Goal: Task Accomplishment & Management: Complete application form

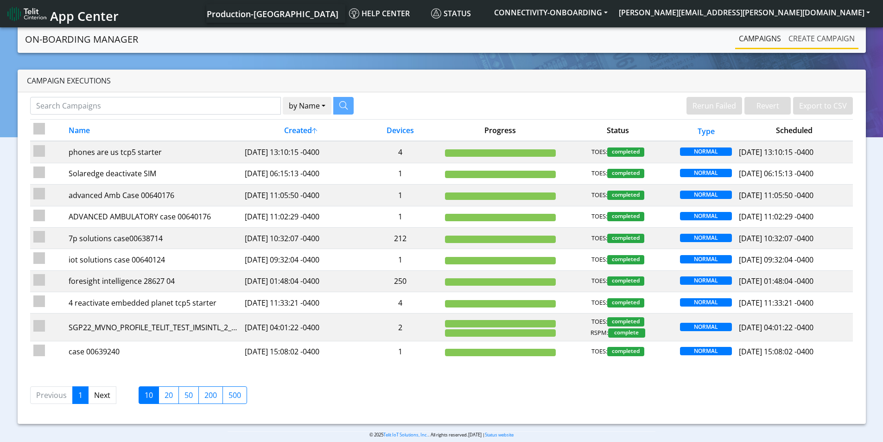
click at [833, 37] on link "Create campaign" at bounding box center [822, 38] width 74 height 19
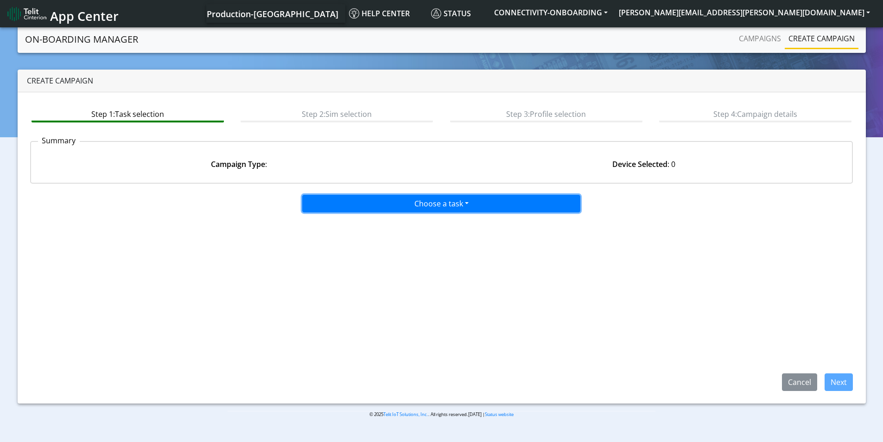
click at [479, 206] on button "Choose a task" at bounding box center [441, 204] width 278 height 18
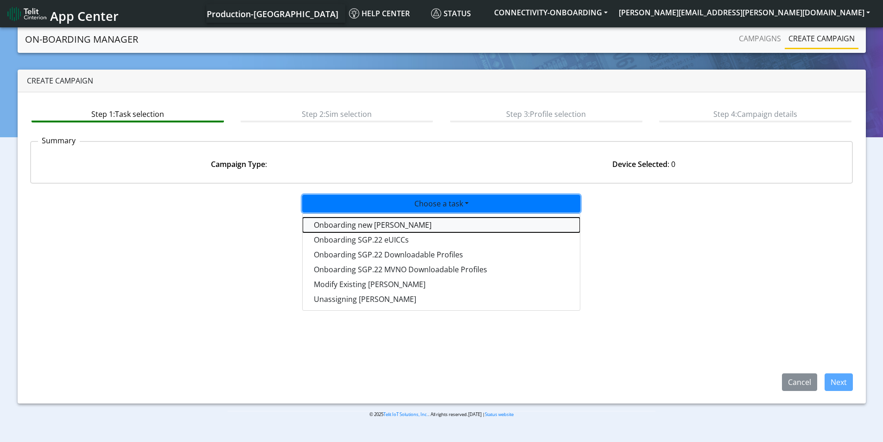
click at [393, 227] on tasktoes-dropdown "Onboarding new [PERSON_NAME]" at bounding box center [441, 224] width 277 height 15
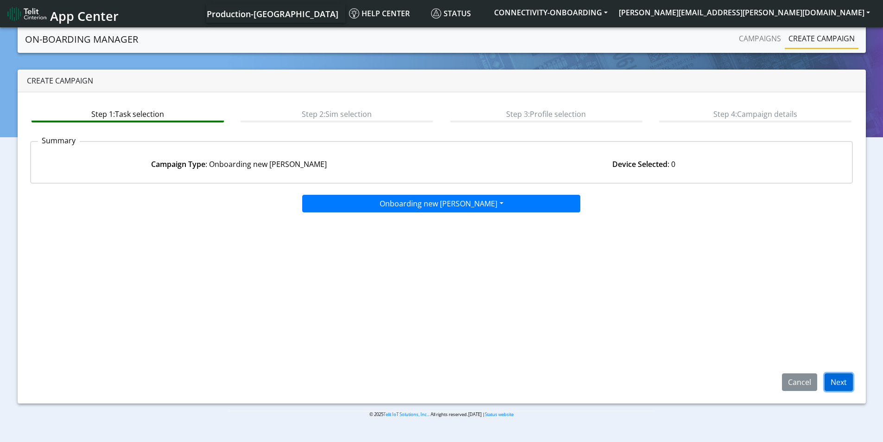
click at [838, 383] on button "Next" at bounding box center [839, 382] width 28 height 18
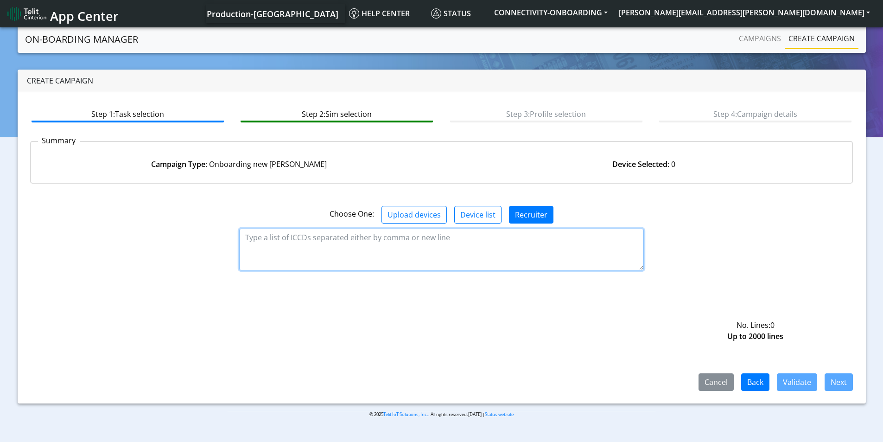
click at [436, 243] on textarea at bounding box center [441, 249] width 405 height 42
paste textarea "89358151000023671426 89358151000023671434 89358151000023671442 8935815100002367…"
type textarea "89358151000023671426 89358151000023671434 89358151000023671442 8935815100002367…"
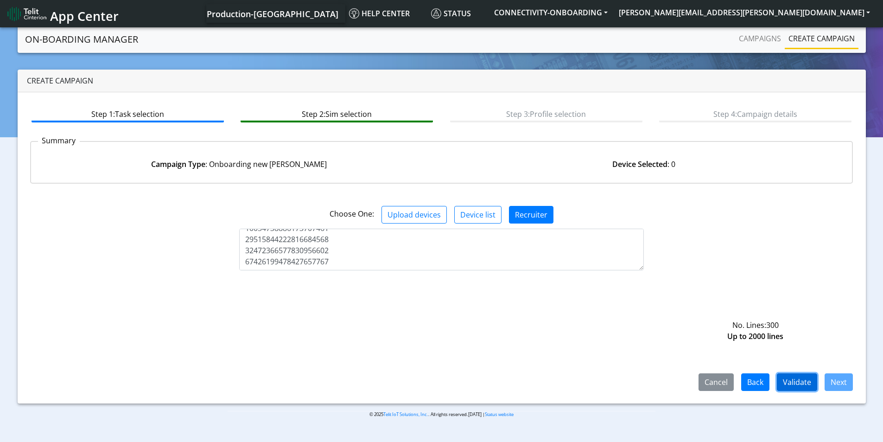
click at [800, 383] on button "Validate" at bounding box center [797, 382] width 40 height 18
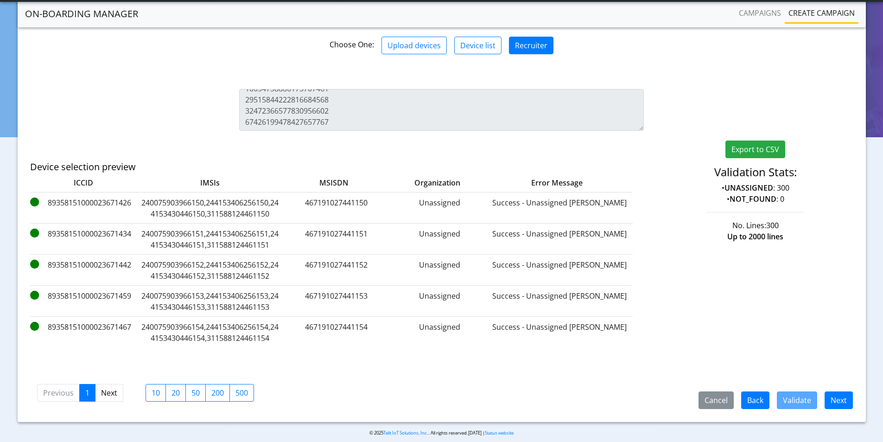
scroll to position [152, 0]
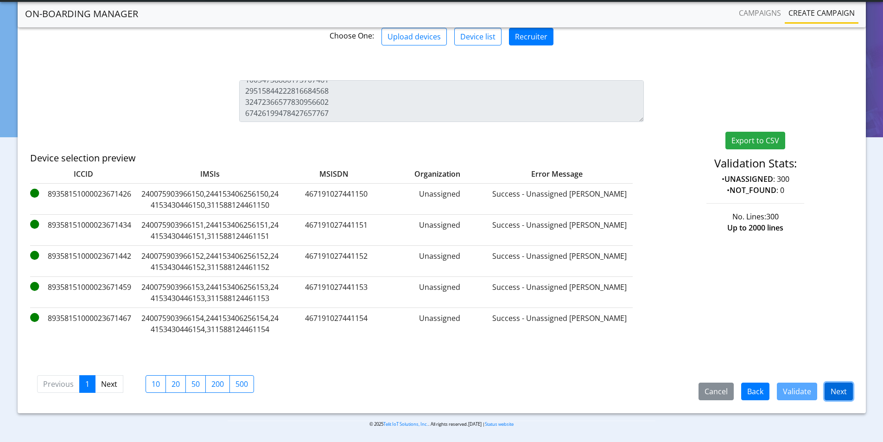
click at [842, 387] on button "Next" at bounding box center [839, 391] width 28 height 18
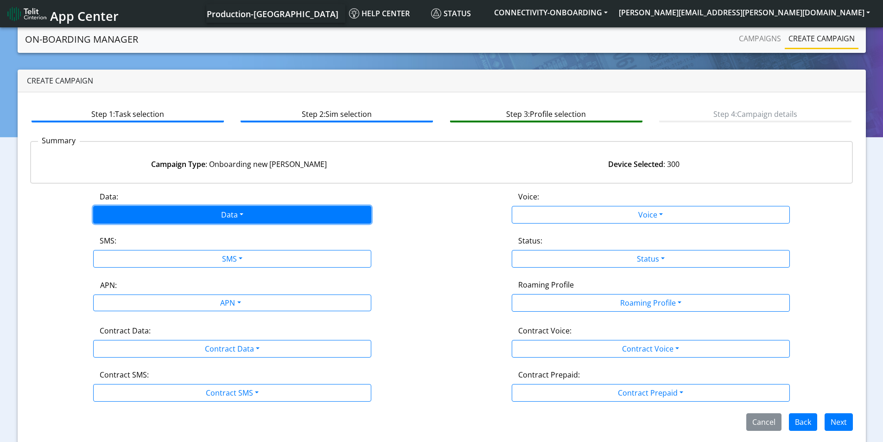
click at [266, 211] on button "Data" at bounding box center [232, 215] width 278 height 18
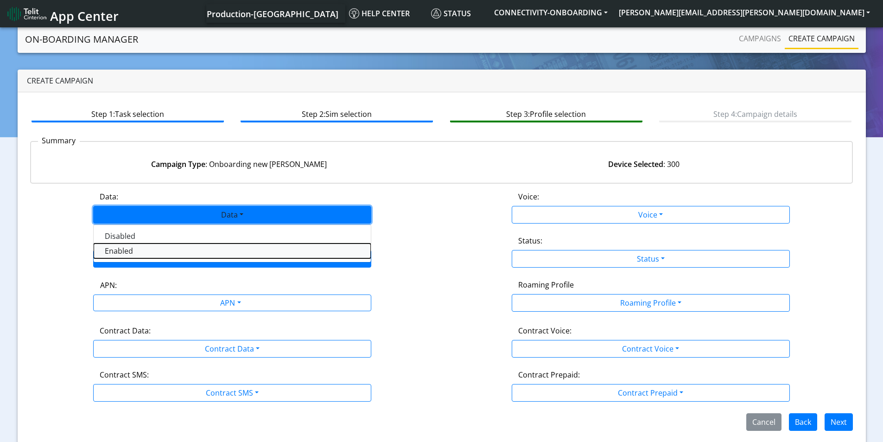
drag, startPoint x: 193, startPoint y: 251, endPoint x: 213, endPoint y: 260, distance: 22.0
click at [194, 251] on button "Enabled" at bounding box center [232, 250] width 277 height 15
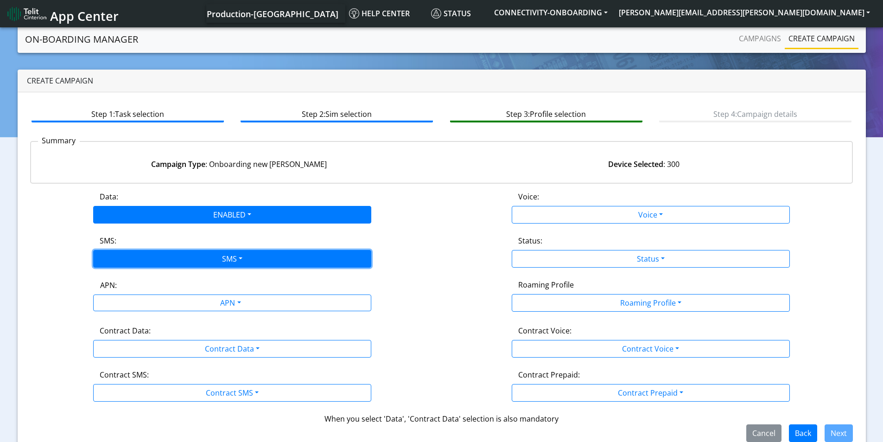
click at [214, 260] on button "SMS" at bounding box center [232, 259] width 278 height 18
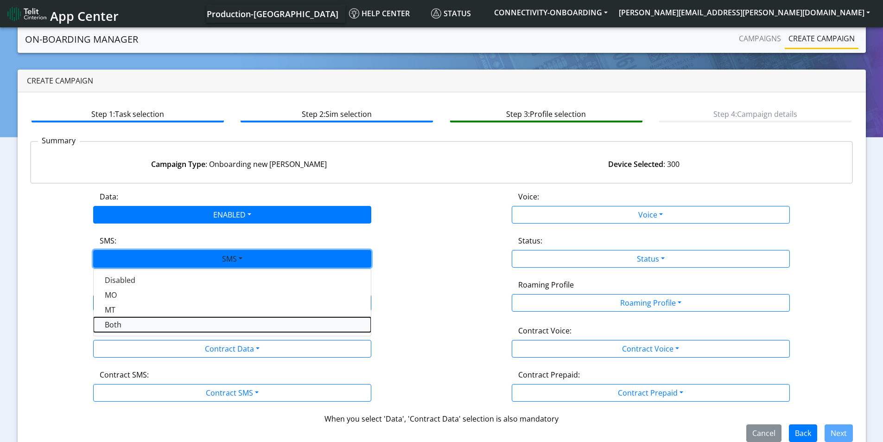
drag, startPoint x: 167, startPoint y: 323, endPoint x: 182, endPoint y: 322, distance: 14.9
click at [168, 323] on button "Both" at bounding box center [232, 324] width 277 height 15
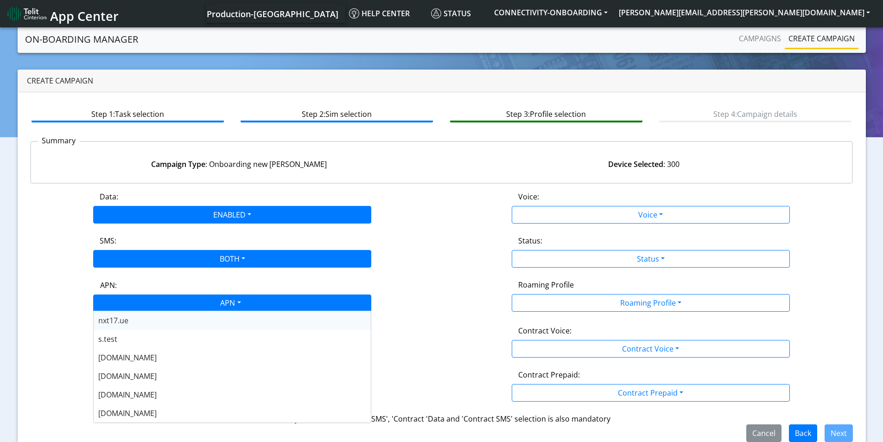
click at [225, 303] on div "APN" at bounding box center [230, 304] width 294 height 18
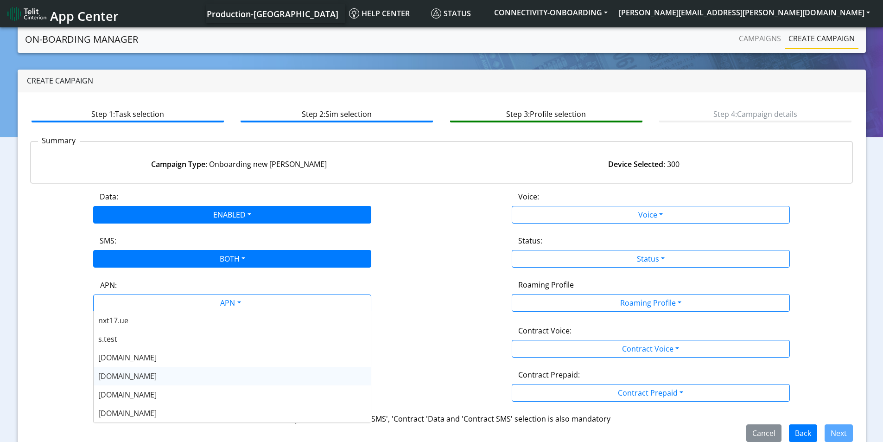
click at [148, 373] on div "[DOMAIN_NAME]" at bounding box center [232, 376] width 277 height 19
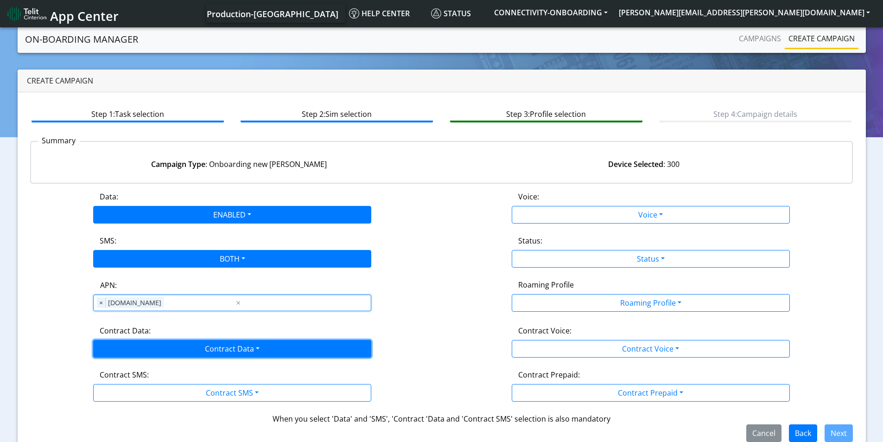
click at [269, 350] on button "Contract Data" at bounding box center [232, 349] width 278 height 18
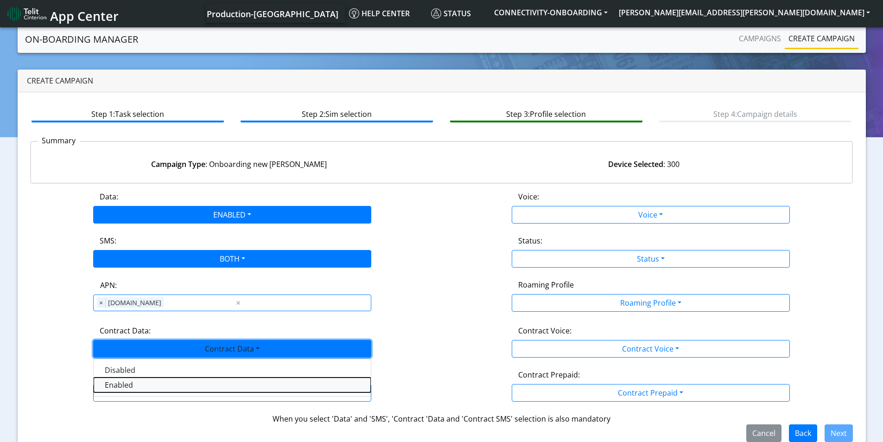
click at [202, 381] on Dataenabled-dropdown "Enabled" at bounding box center [232, 384] width 277 height 15
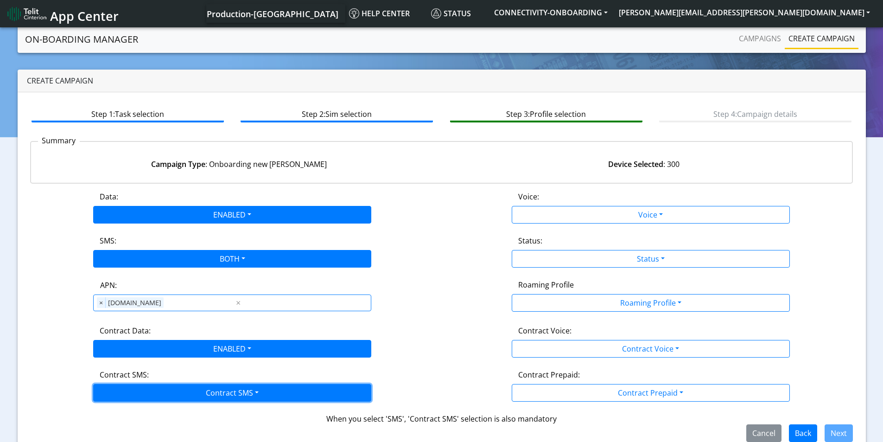
click at [208, 391] on button "Contract SMS" at bounding box center [232, 393] width 278 height 18
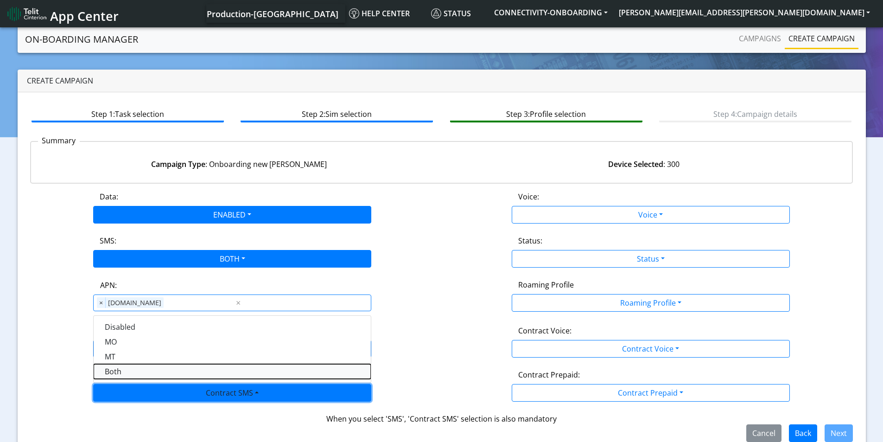
drag, startPoint x: 128, startPoint y: 370, endPoint x: 396, endPoint y: 341, distance: 269.0
click at [129, 370] on SMSboth-dropdown "Both" at bounding box center [232, 371] width 277 height 15
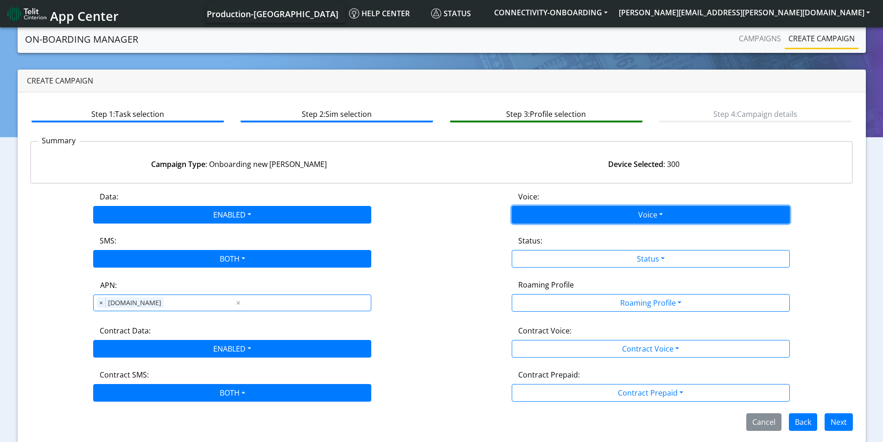
click at [632, 212] on button "Voice" at bounding box center [651, 215] width 278 height 18
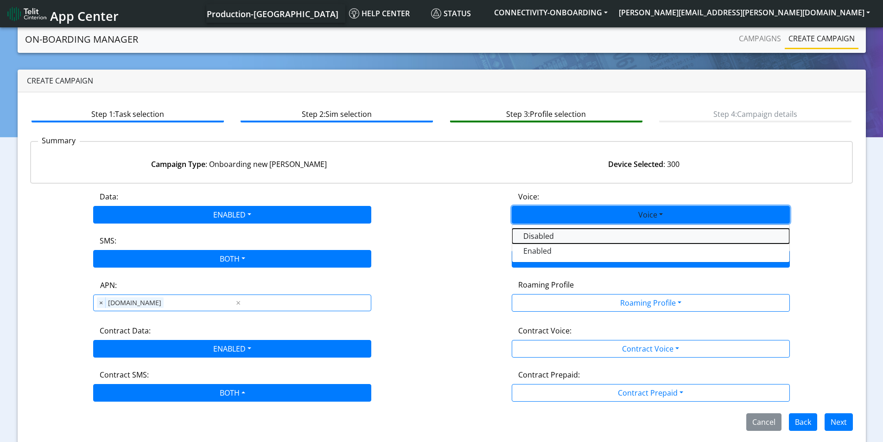
drag, startPoint x: 563, startPoint y: 238, endPoint x: 636, endPoint y: 255, distance: 75.8
click at [564, 238] on button "Disabled" at bounding box center [650, 235] width 277 height 15
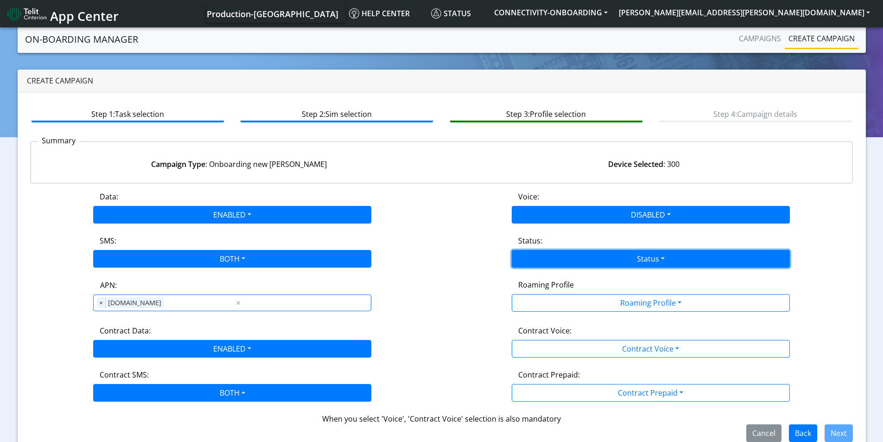
click at [638, 255] on button "Status" at bounding box center [651, 259] width 278 height 18
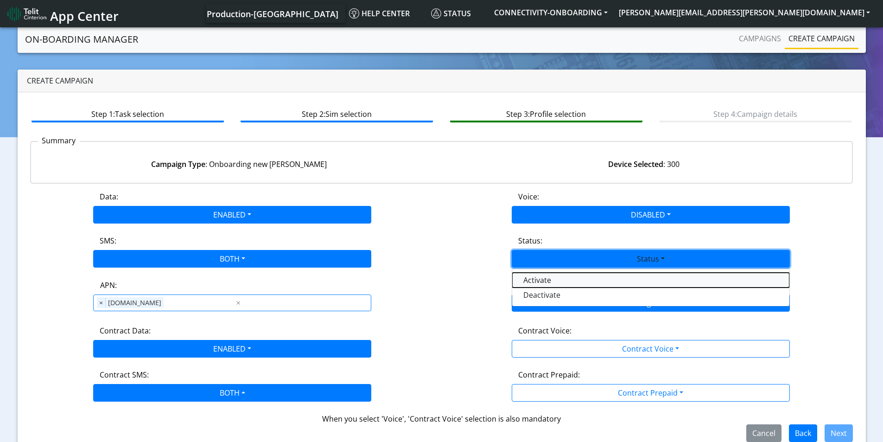
drag, startPoint x: 571, startPoint y: 281, endPoint x: 638, endPoint y: 304, distance: 70.9
click at [571, 280] on button "Activate" at bounding box center [650, 280] width 277 height 15
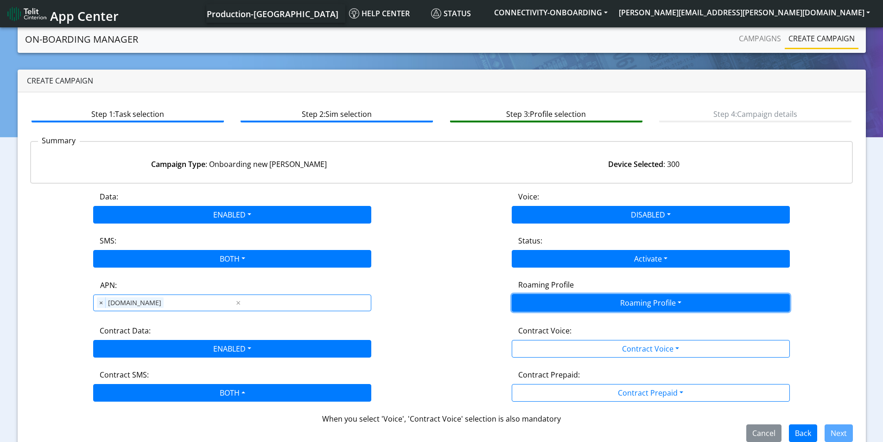
click at [645, 307] on button "Roaming Profile" at bounding box center [651, 303] width 278 height 18
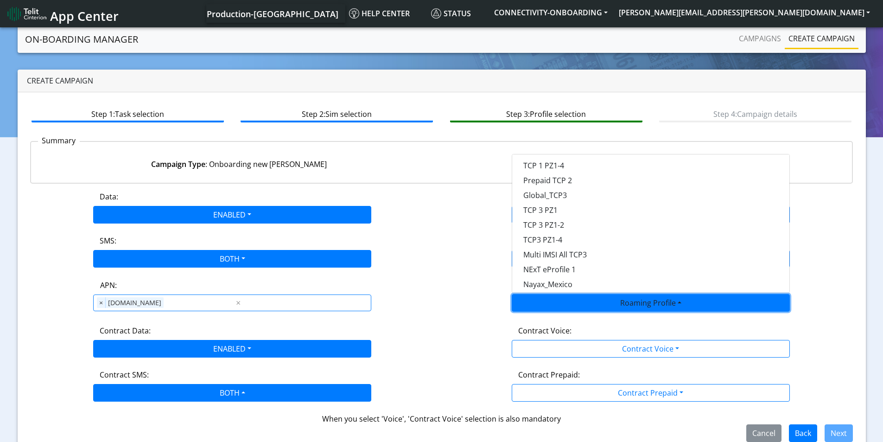
scroll to position [153, 0]
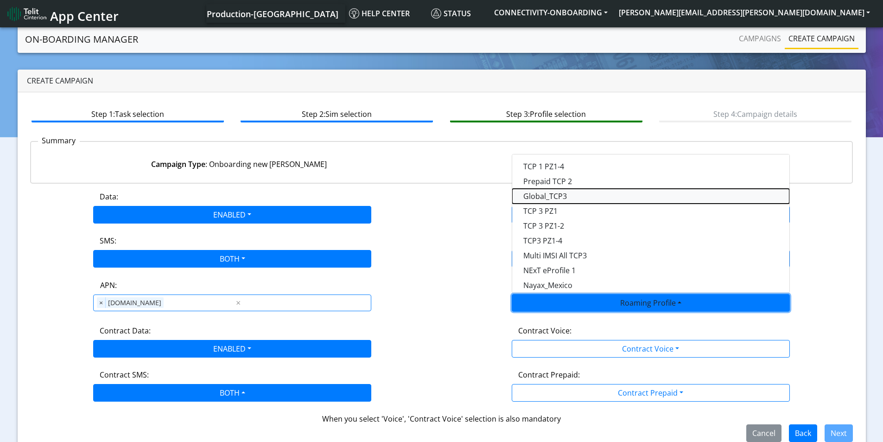
click at [581, 200] on Profile-dropdown "Global_TCP3" at bounding box center [650, 196] width 277 height 15
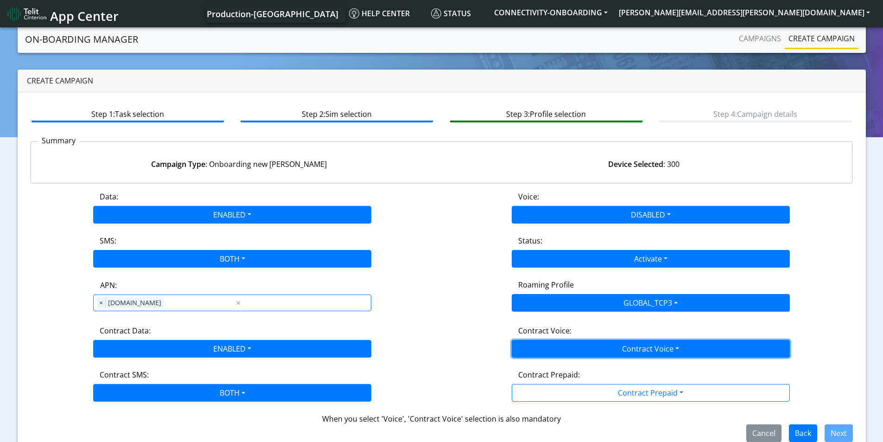
click at [672, 353] on button "Contract Voice" at bounding box center [651, 349] width 278 height 18
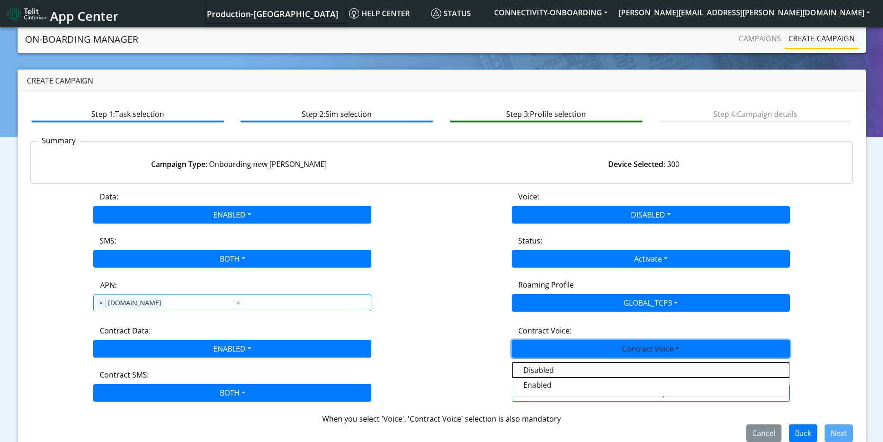
drag, startPoint x: 595, startPoint y: 374, endPoint x: 638, endPoint y: 391, distance: 46.5
click at [595, 374] on Voicedisabled-dropdown "Disabled" at bounding box center [650, 369] width 277 height 15
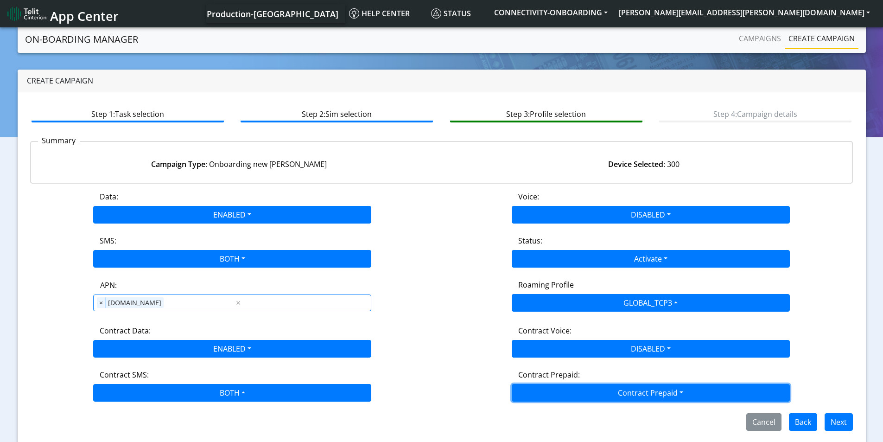
click at [638, 391] on button "Contract Prepaid" at bounding box center [651, 393] width 278 height 18
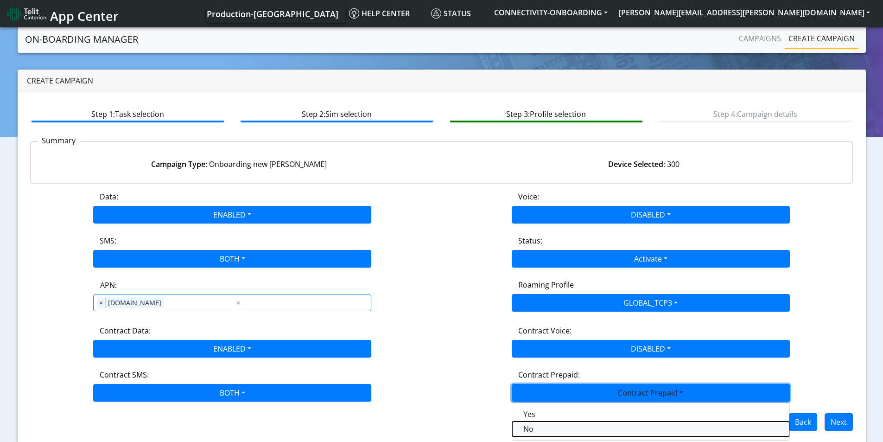
drag, startPoint x: 552, startPoint y: 426, endPoint x: 658, endPoint y: 428, distance: 105.2
click at [554, 425] on Prepaidnotprepaid-dropdown "No" at bounding box center [650, 428] width 277 height 15
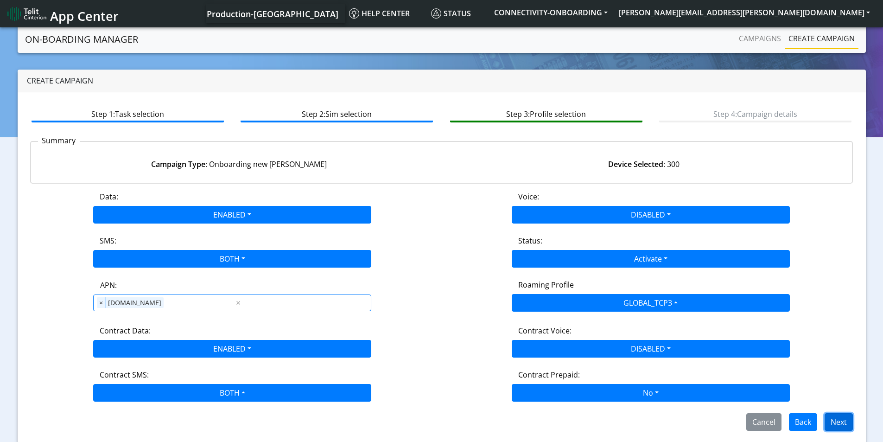
drag, startPoint x: 836, startPoint y: 421, endPoint x: 828, endPoint y: 418, distance: 8.5
click at [836, 421] on button "Next" at bounding box center [839, 422] width 28 height 18
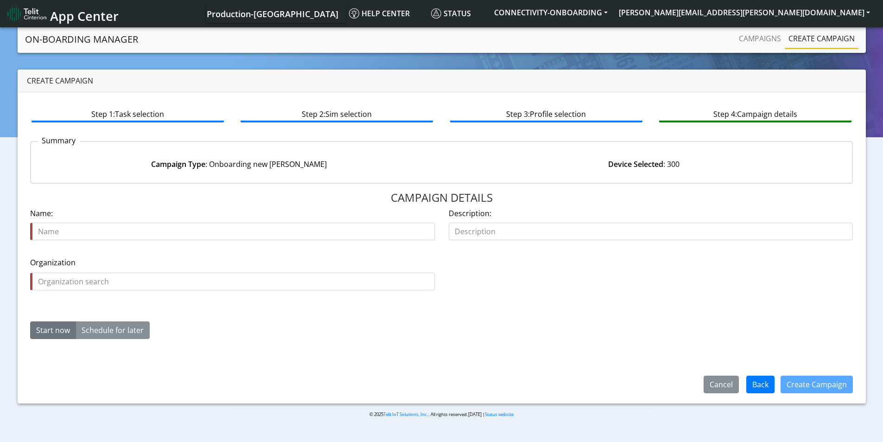
click at [140, 227] on input "text" at bounding box center [232, 231] width 405 height 18
drag, startPoint x: 109, startPoint y: 228, endPoint x: 65, endPoint y: 225, distance: 43.7
click at [65, 225] on input "redflag 18694 01" at bounding box center [232, 231] width 405 height 18
paste input "-01/PO0007"
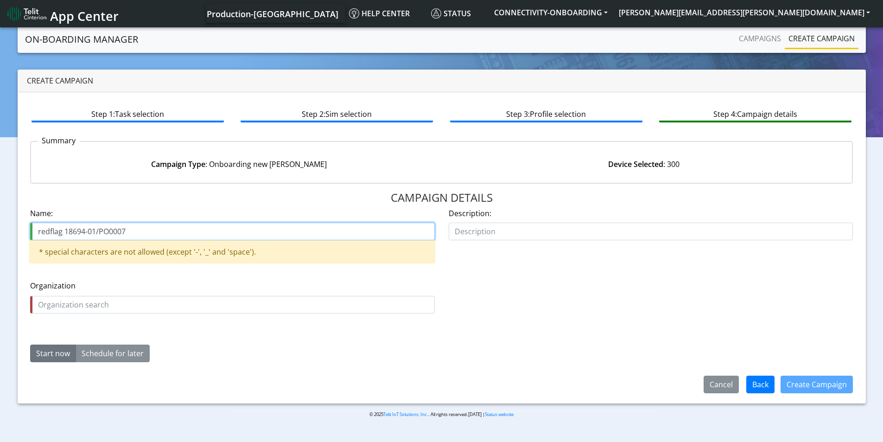
click at [87, 229] on input "redflag 18694-01/PO0007" at bounding box center [232, 231] width 405 height 18
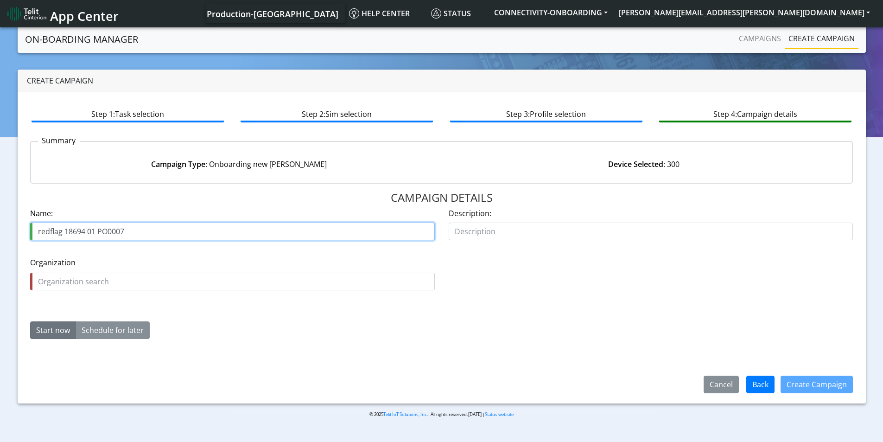
type input "redflag 18694 01 PO0007"
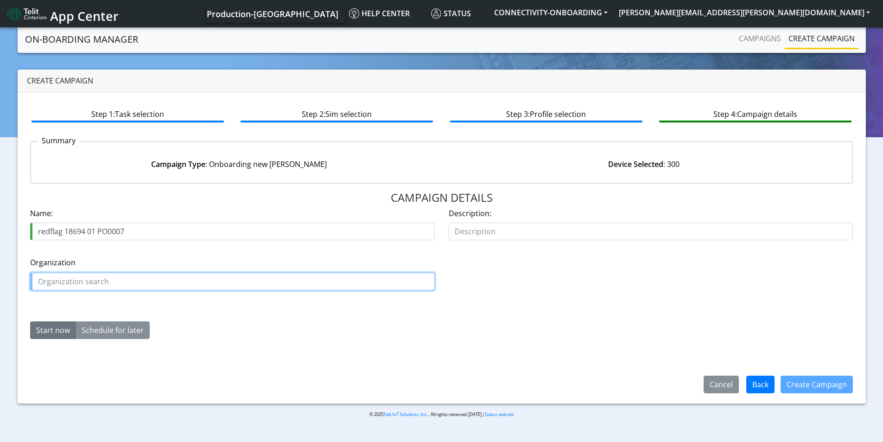
click at [136, 280] on input "text" at bounding box center [232, 282] width 405 height 18
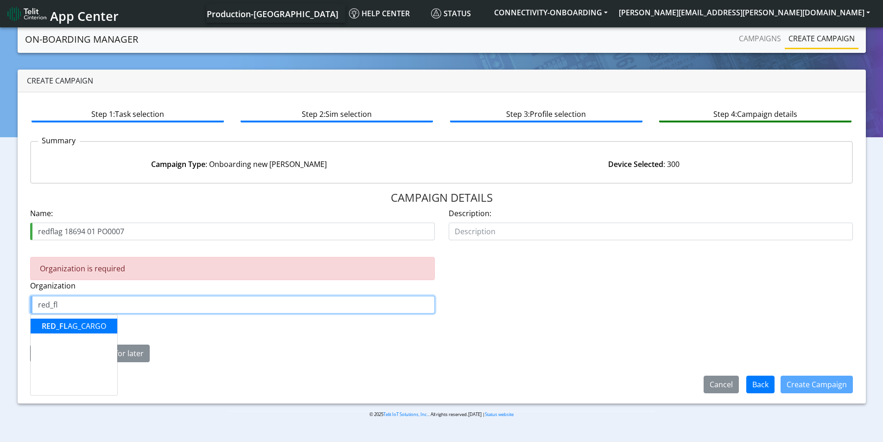
click at [83, 327] on ngb-highlight "RED_FL AG_CARGO" at bounding box center [74, 326] width 64 height 10
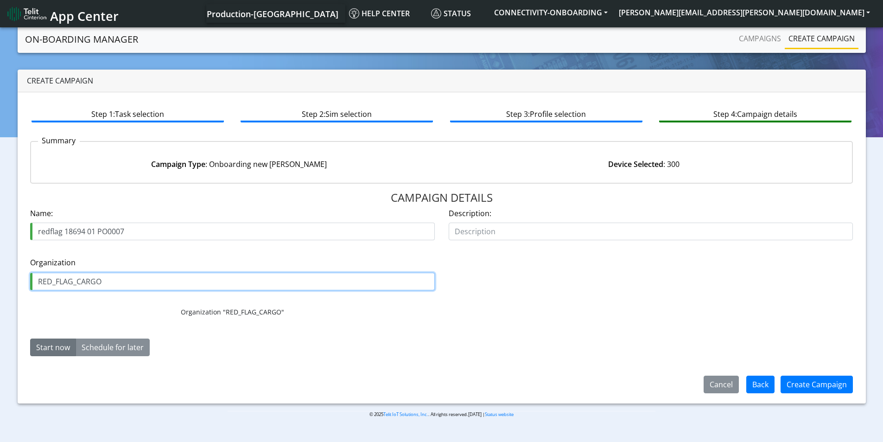
type input "RED_FLAG_CARGO"
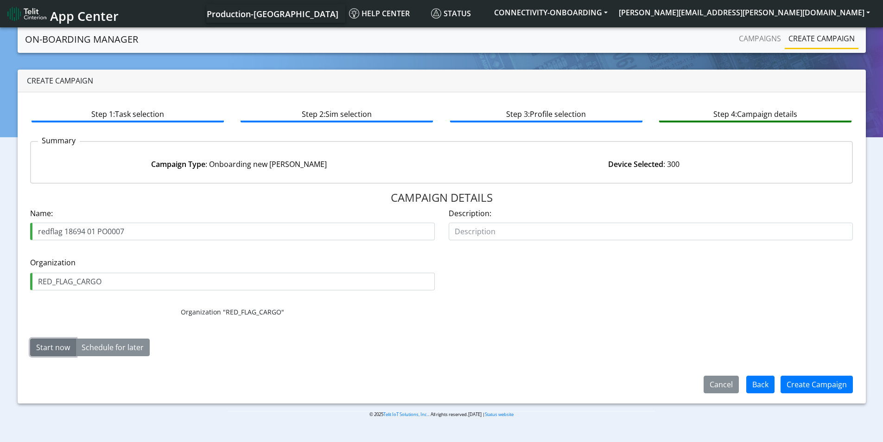
click at [50, 342] on button "Start now" at bounding box center [53, 347] width 46 height 18
click at [808, 377] on button "Create Campaign" at bounding box center [816, 384] width 72 height 18
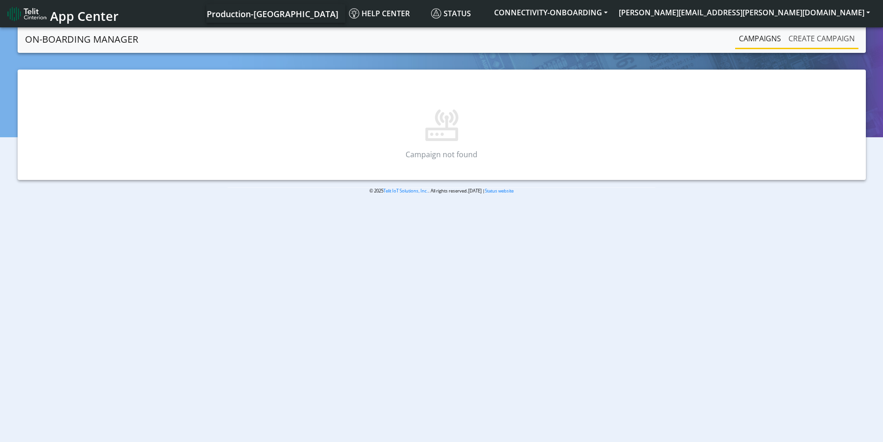
click at [825, 40] on link "Create campaign" at bounding box center [822, 38] width 74 height 19
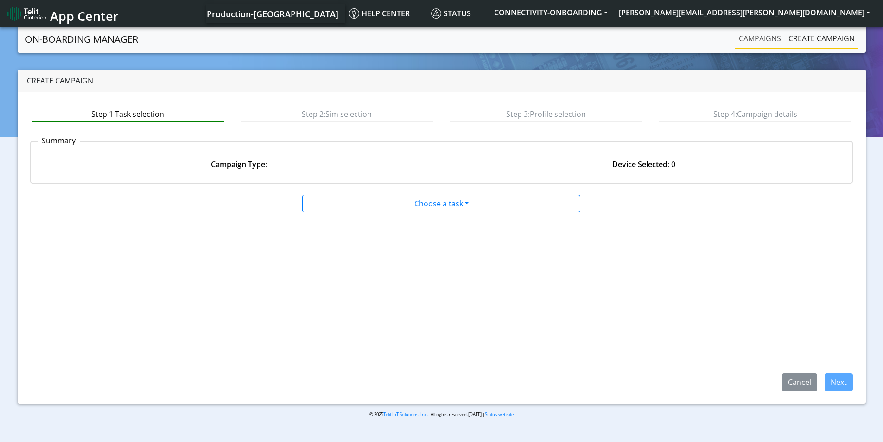
click at [756, 40] on link "Campaigns" at bounding box center [760, 38] width 50 height 19
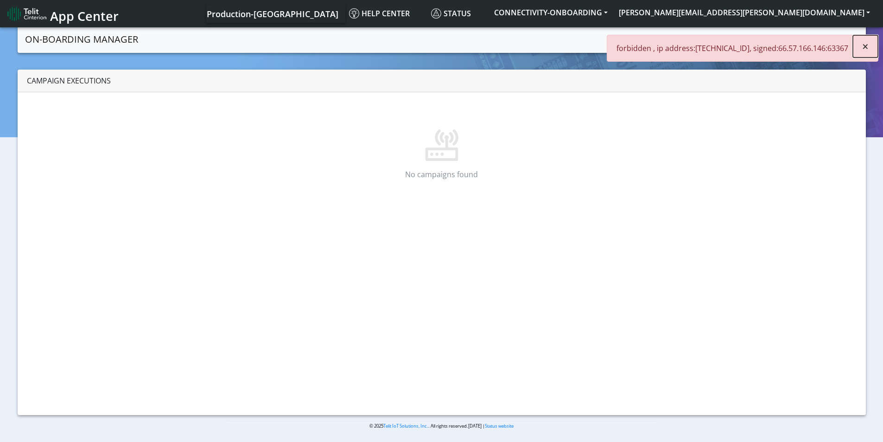
drag, startPoint x: 869, startPoint y: 49, endPoint x: 865, endPoint y: 41, distance: 9.3
click at [869, 47] on button "×" at bounding box center [865, 46] width 25 height 22
click at [827, 13] on button "[PERSON_NAME][EMAIL_ADDRESS][PERSON_NAME][DOMAIN_NAME]" at bounding box center [744, 12] width 262 height 17
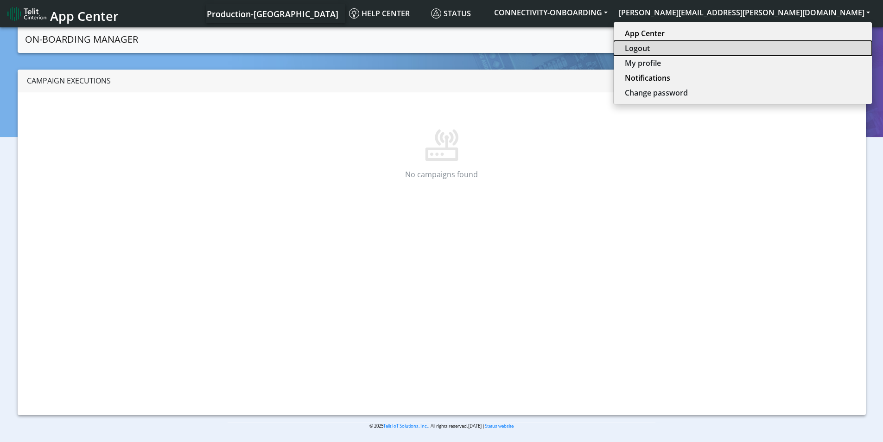
click at [806, 44] on button "Logout" at bounding box center [743, 48] width 258 height 15
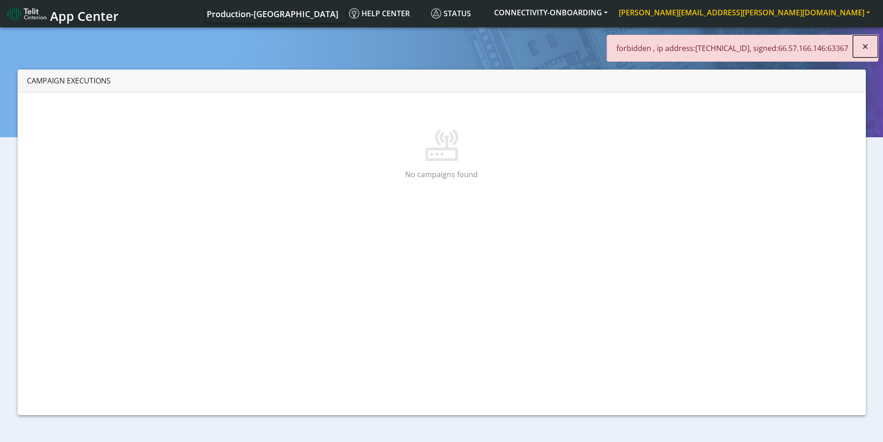
drag, startPoint x: 861, startPoint y: 44, endPoint x: 819, endPoint y: 6, distance: 57.1
click at [861, 43] on button "×" at bounding box center [865, 46] width 25 height 22
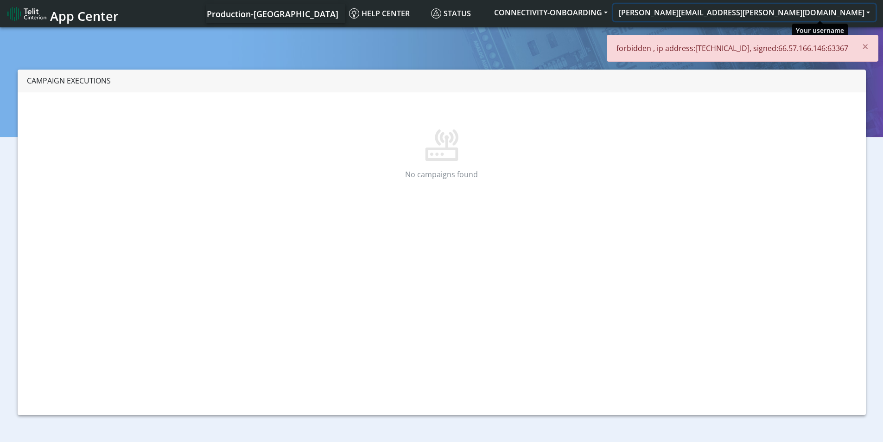
click at [818, 5] on button "[PERSON_NAME][EMAIL_ADDRESS][PERSON_NAME][DOMAIN_NAME]" at bounding box center [744, 12] width 262 height 17
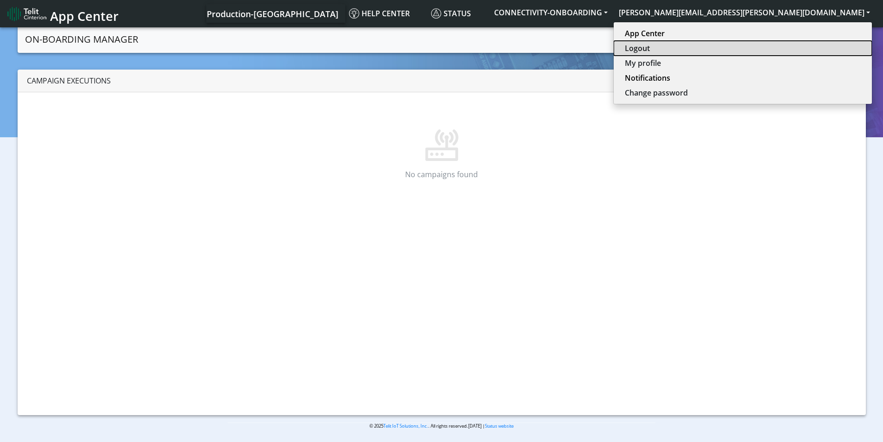
click at [816, 44] on button "Logout" at bounding box center [743, 48] width 258 height 15
